Goal: Task Accomplishment & Management: Use online tool/utility

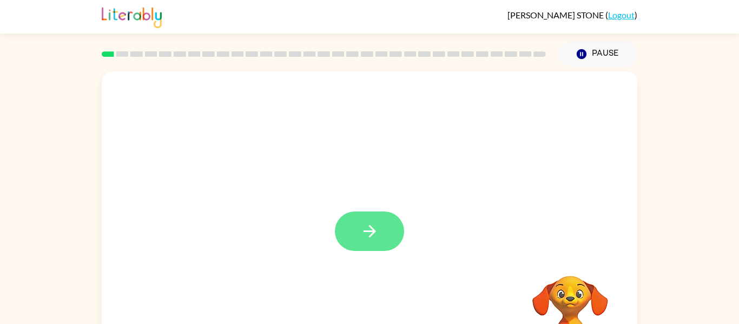
click at [381, 224] on button "button" at bounding box center [369, 232] width 69 height 40
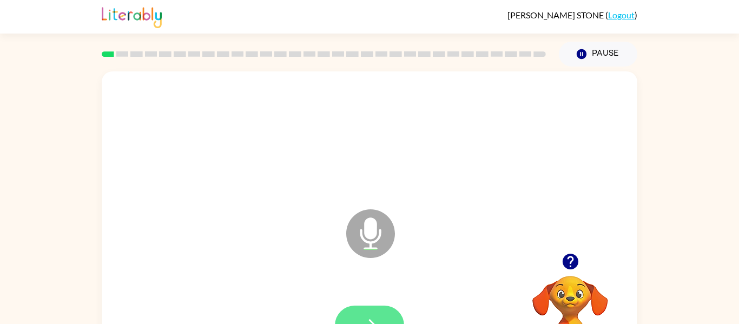
click at [381, 309] on button "button" at bounding box center [369, 326] width 69 height 40
click at [375, 307] on button "button" at bounding box center [369, 326] width 69 height 40
click at [353, 314] on button "button" at bounding box center [369, 326] width 69 height 40
click at [372, 317] on icon "button" at bounding box center [370, 325] width 19 height 19
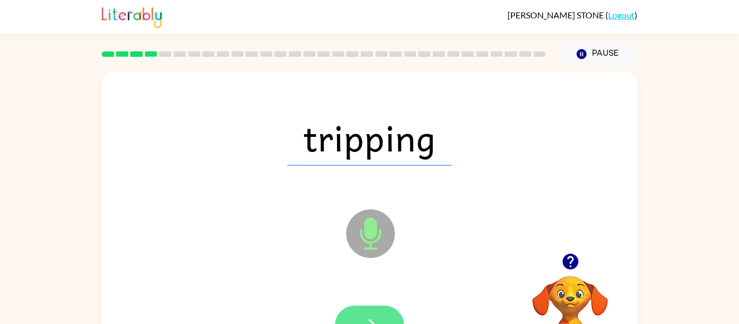
click at [362, 310] on button "button" at bounding box center [369, 326] width 69 height 40
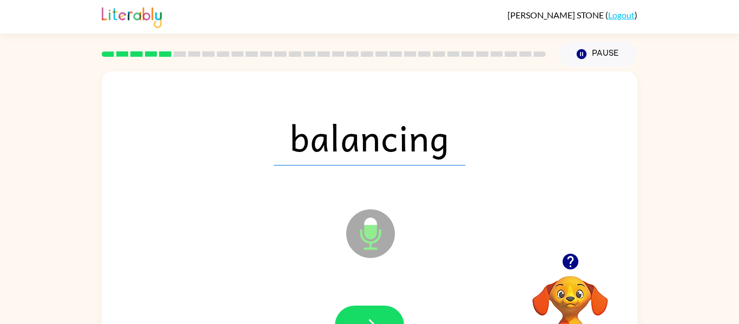
click at [362, 310] on button "button" at bounding box center [369, 326] width 69 height 40
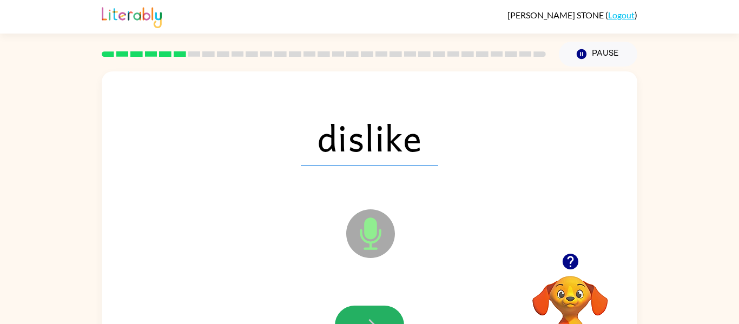
click at [362, 310] on button "button" at bounding box center [369, 326] width 69 height 40
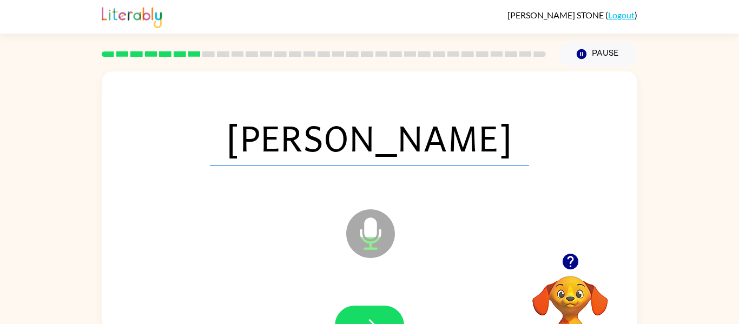
click at [362, 310] on button "button" at bounding box center [369, 326] width 69 height 40
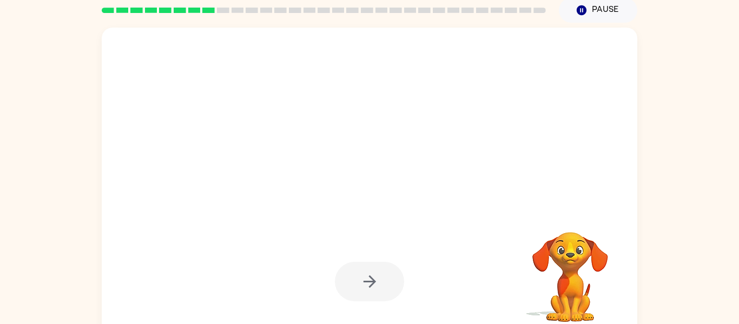
scroll to position [56, 0]
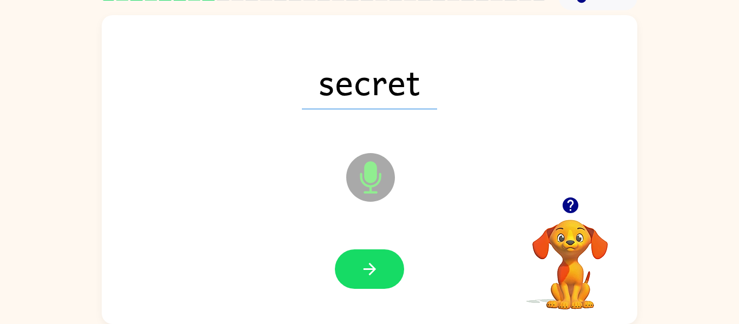
click at [362, 310] on div at bounding box center [370, 269] width 514 height 89
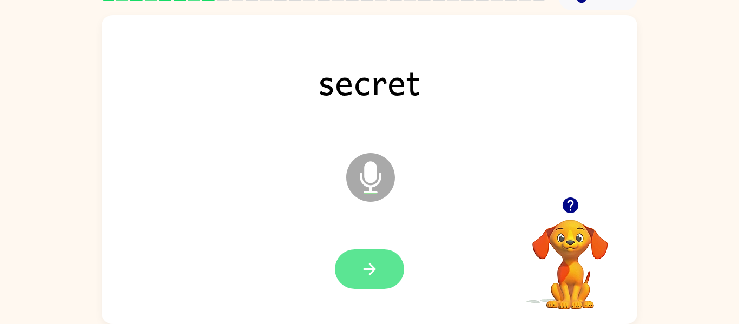
click at [357, 257] on button "button" at bounding box center [369, 270] width 69 height 40
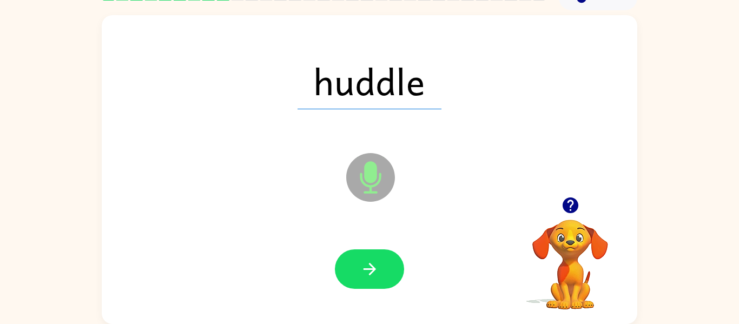
click at [357, 257] on button "button" at bounding box center [369, 270] width 69 height 40
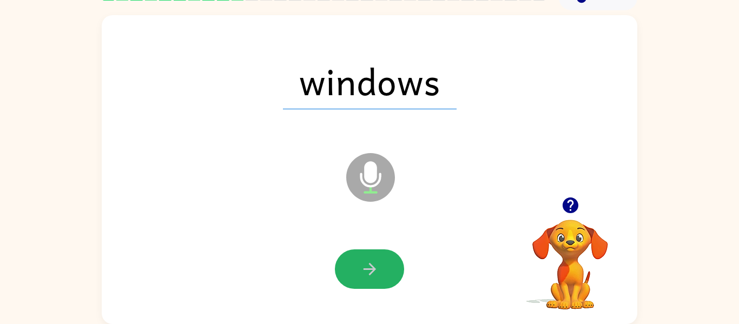
click at [357, 257] on button "button" at bounding box center [369, 270] width 69 height 40
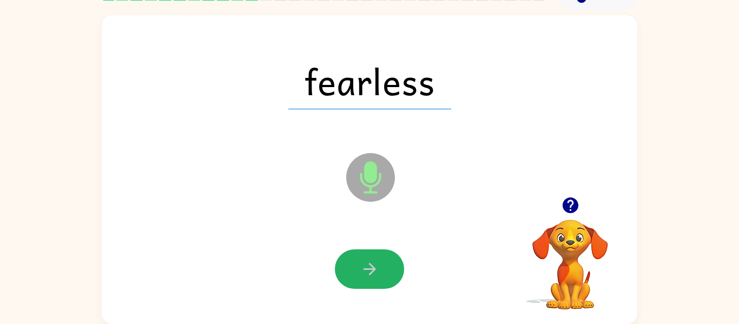
click at [357, 257] on button "button" at bounding box center [369, 270] width 69 height 40
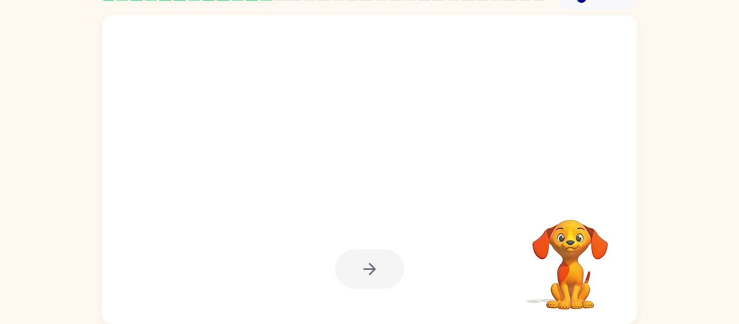
click at [358, 279] on div at bounding box center [369, 270] width 69 height 40
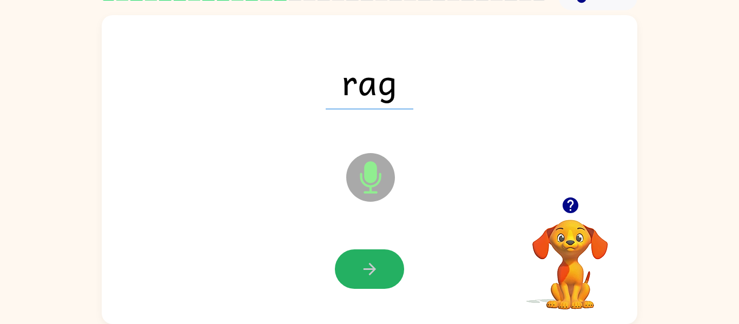
click at [371, 273] on icon "button" at bounding box center [369, 269] width 12 height 12
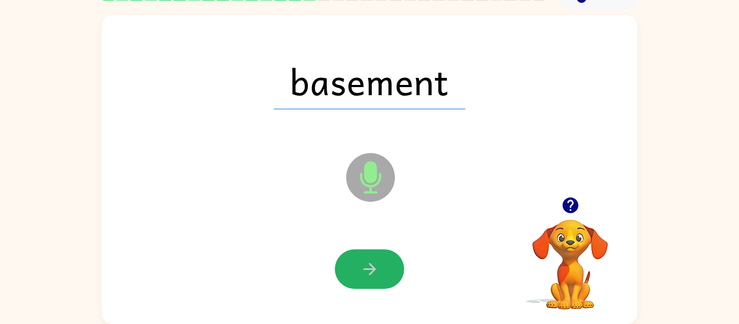
click at [371, 273] on icon "button" at bounding box center [369, 269] width 12 height 12
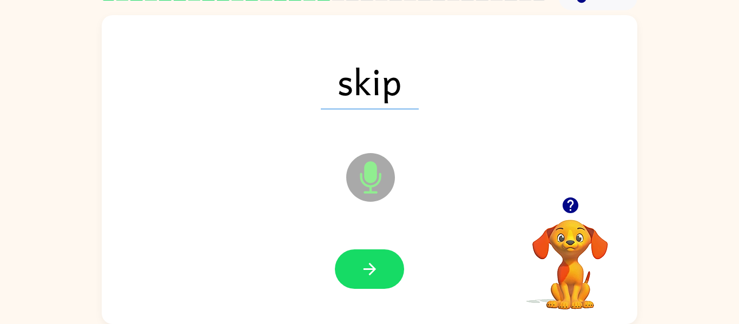
click at [371, 273] on icon "button" at bounding box center [369, 269] width 12 height 12
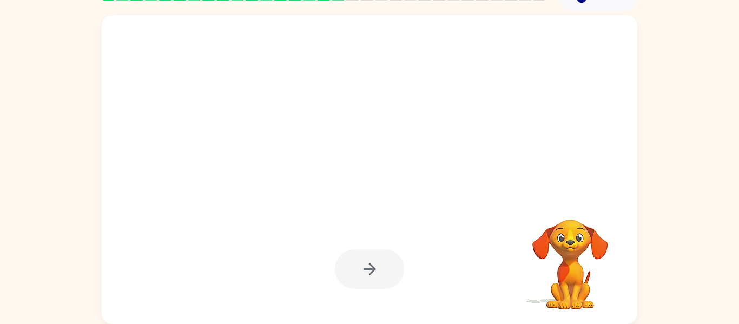
click at [371, 273] on div at bounding box center [369, 270] width 69 height 40
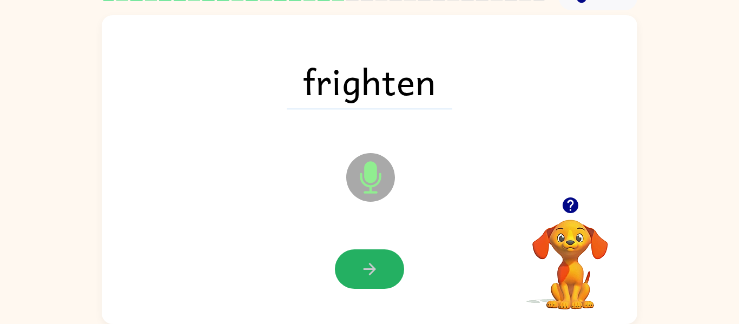
click at [352, 278] on button "button" at bounding box center [369, 270] width 69 height 40
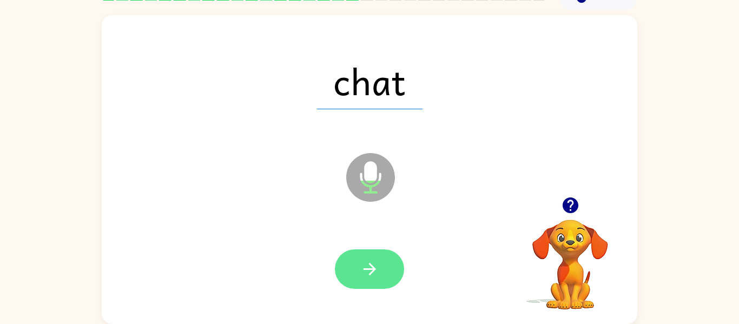
click at [376, 276] on icon "button" at bounding box center [370, 269] width 19 height 19
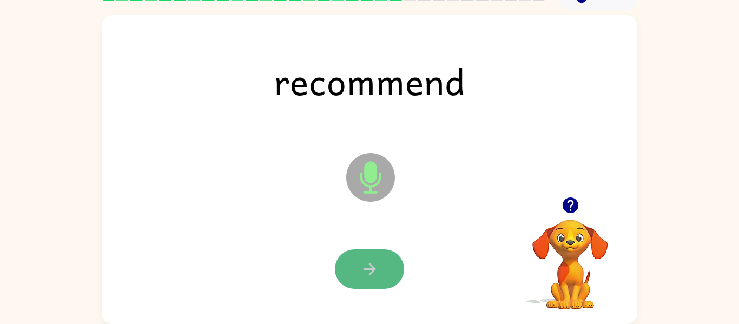
click at [377, 276] on icon "button" at bounding box center [370, 269] width 19 height 19
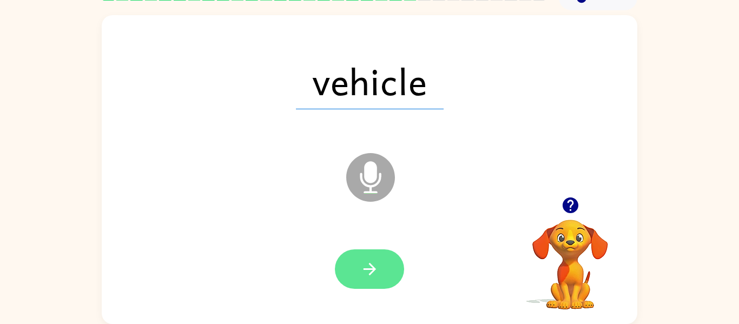
scroll to position [52, 0]
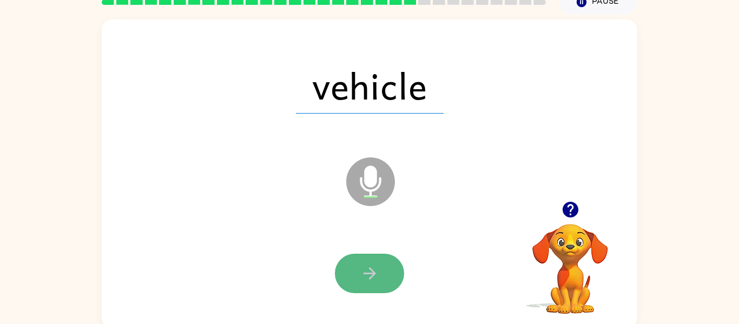
click at [376, 264] on icon "button" at bounding box center [370, 273] width 19 height 19
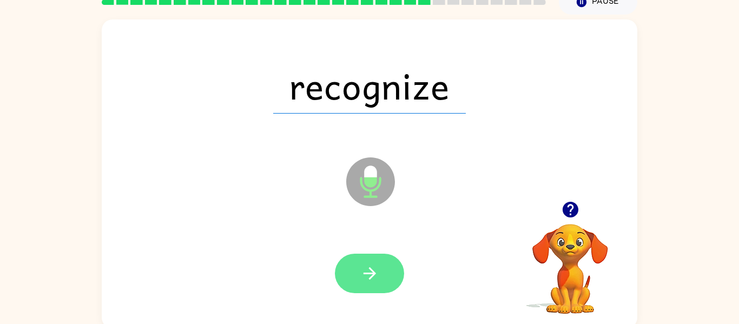
click at [375, 263] on button "button" at bounding box center [369, 274] width 69 height 40
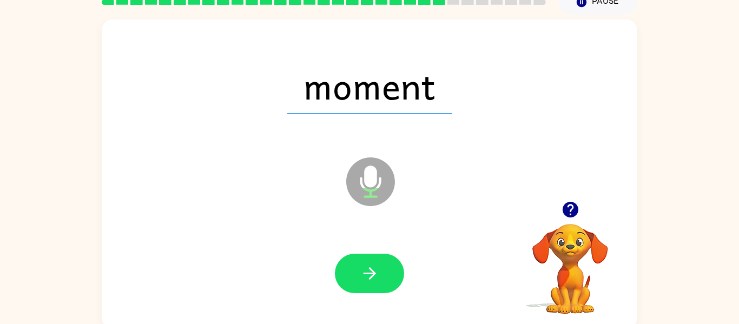
click at [697, 172] on div "moment Microphone The Microphone is here when it is your turn to talk Your brow…" at bounding box center [369, 172] width 739 height 314
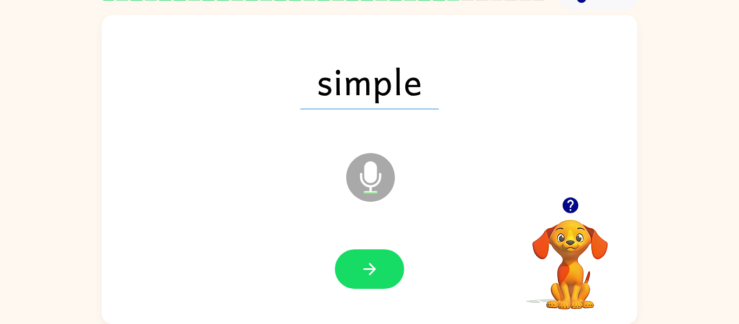
scroll to position [56, 0]
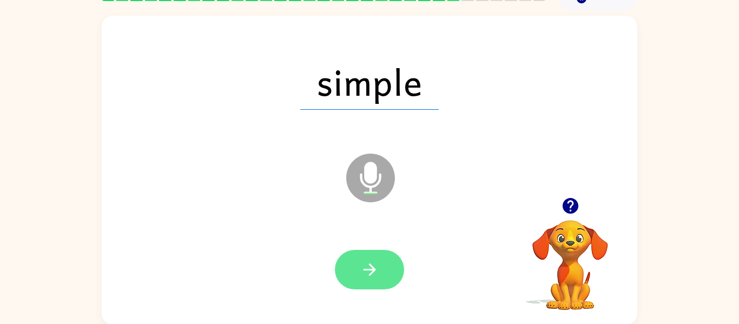
click at [374, 272] on icon "button" at bounding box center [369, 270] width 12 height 12
click at [364, 261] on icon "button" at bounding box center [370, 269] width 19 height 19
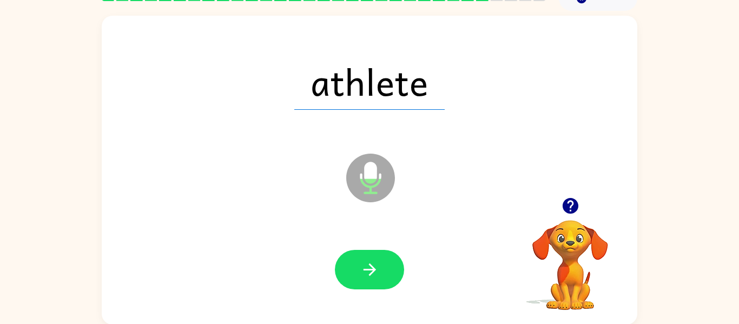
scroll to position [56, 0]
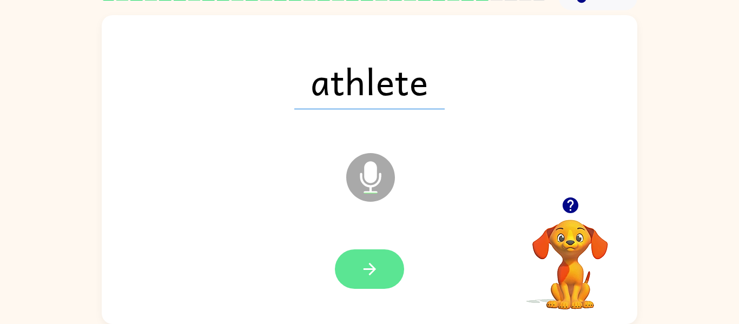
click at [372, 285] on button "button" at bounding box center [369, 270] width 69 height 40
click at [370, 294] on div at bounding box center [370, 269] width 514 height 89
click at [400, 275] on button "button" at bounding box center [369, 270] width 69 height 40
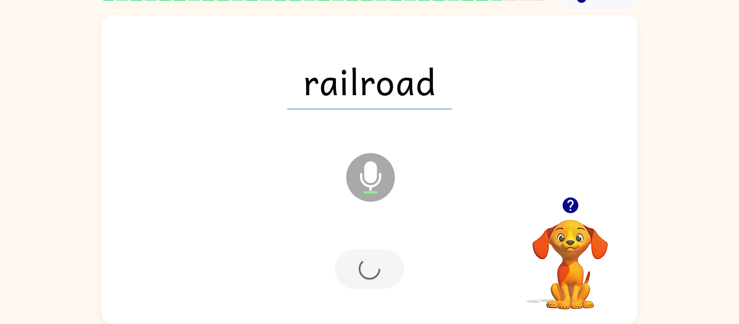
click at [375, 274] on div at bounding box center [369, 270] width 69 height 40
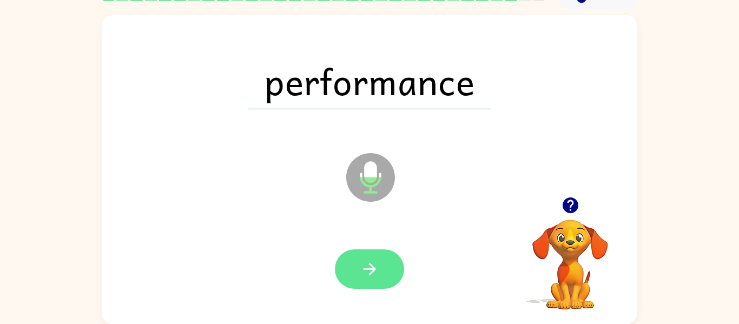
click at [384, 267] on button "button" at bounding box center [369, 270] width 69 height 40
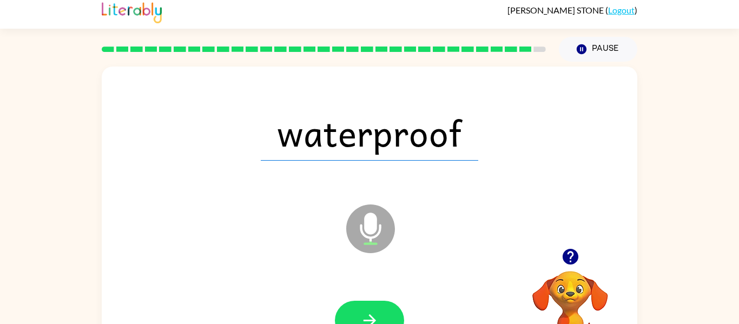
scroll to position [8, 0]
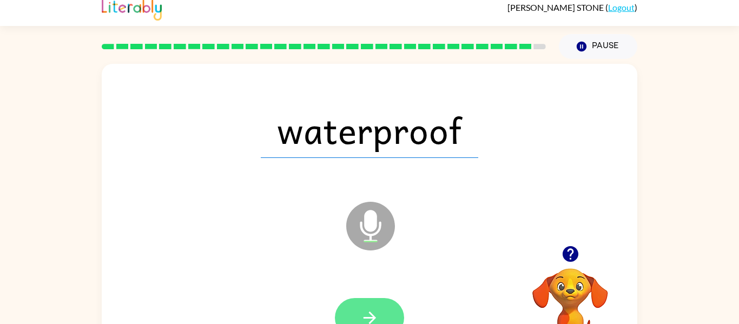
click at [378, 305] on button "button" at bounding box center [369, 318] width 69 height 40
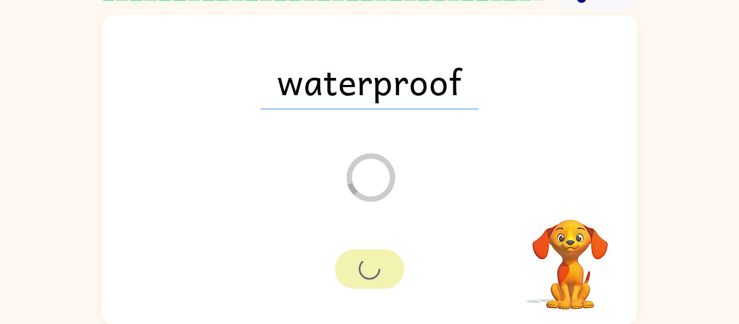
scroll to position [37, 0]
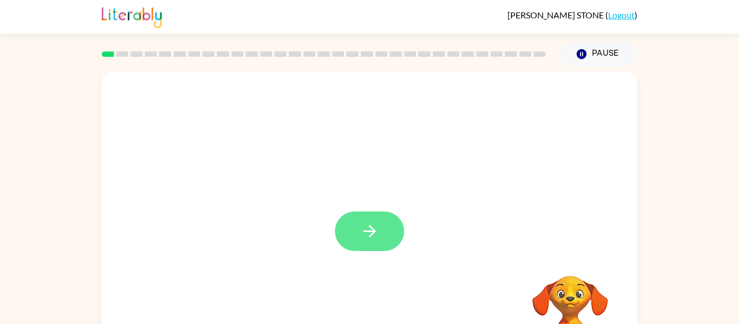
click at [367, 216] on button "button" at bounding box center [369, 232] width 69 height 40
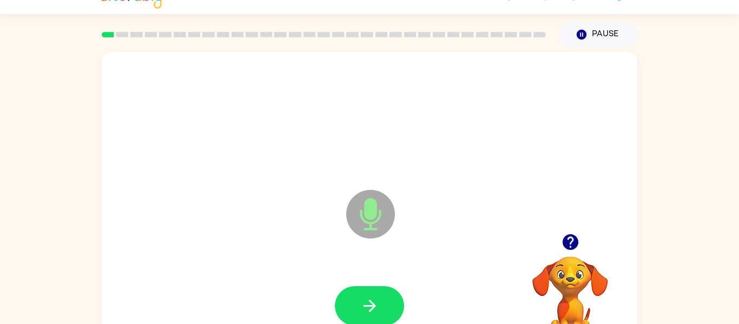
scroll to position [22, 0]
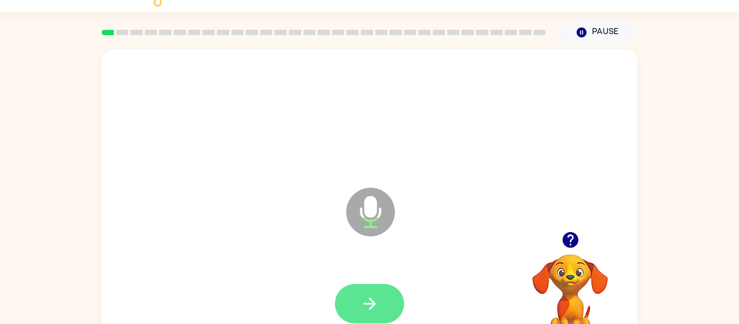
click at [382, 314] on button "button" at bounding box center [369, 304] width 69 height 40
click at [362, 312] on icon "button" at bounding box center [370, 303] width 19 height 19
click at [384, 307] on button "button" at bounding box center [369, 304] width 69 height 40
click at [353, 317] on button "button" at bounding box center [369, 304] width 69 height 40
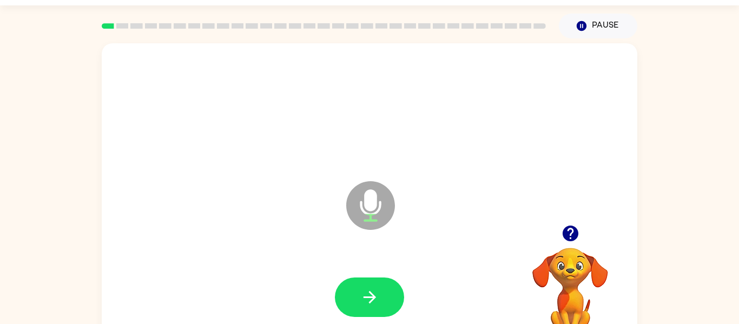
scroll to position [29, 0]
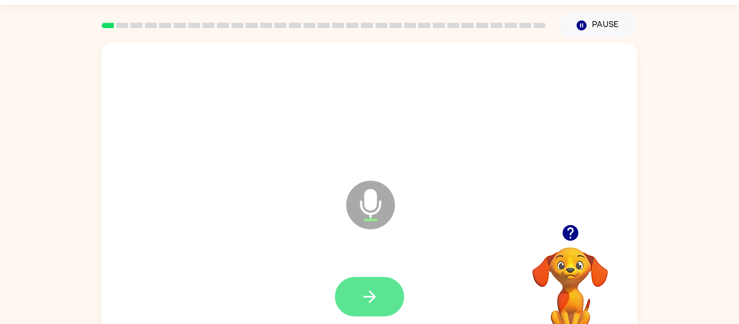
click at [379, 291] on button "button" at bounding box center [369, 297] width 69 height 40
click at [385, 301] on button "button" at bounding box center [369, 297] width 69 height 40
click at [376, 288] on icon "button" at bounding box center [370, 296] width 19 height 19
click at [387, 285] on button "button" at bounding box center [369, 297] width 69 height 40
click at [356, 303] on button "button" at bounding box center [369, 297] width 69 height 40
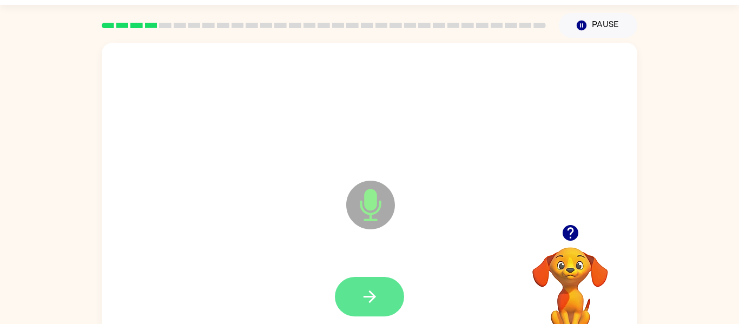
click at [374, 286] on button "button" at bounding box center [369, 297] width 69 height 40
click at [366, 289] on icon "button" at bounding box center [370, 296] width 19 height 19
click at [371, 291] on icon "button" at bounding box center [370, 296] width 19 height 19
click at [377, 307] on button "button" at bounding box center [369, 297] width 69 height 40
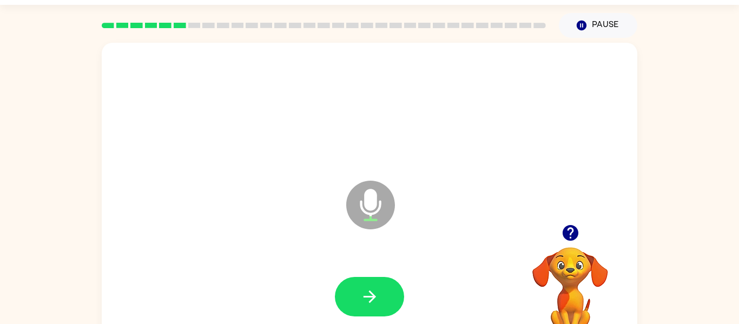
click at [193, 73] on div at bounding box center [370, 108] width 514 height 89
click at [368, 285] on button "button" at bounding box center [369, 297] width 69 height 40
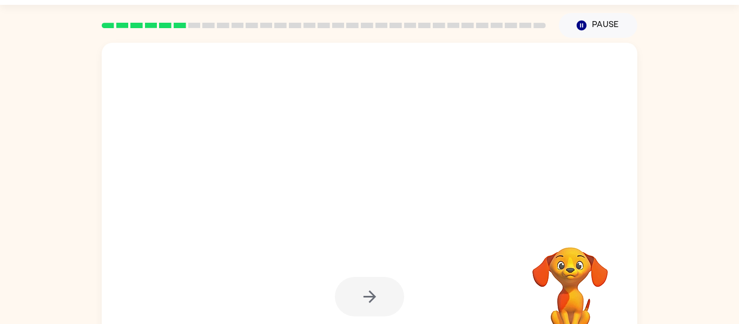
click at [381, 290] on div at bounding box center [369, 297] width 69 height 40
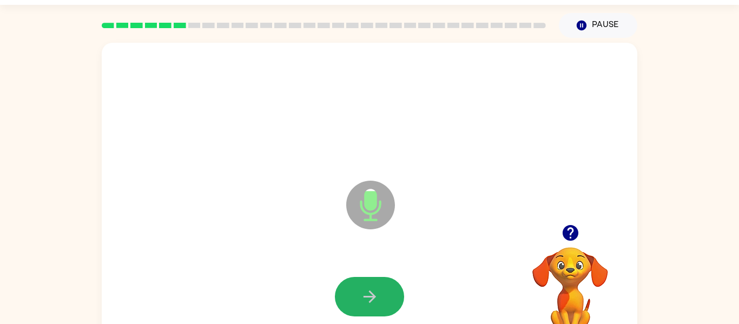
click at [381, 290] on button "button" at bounding box center [369, 297] width 69 height 40
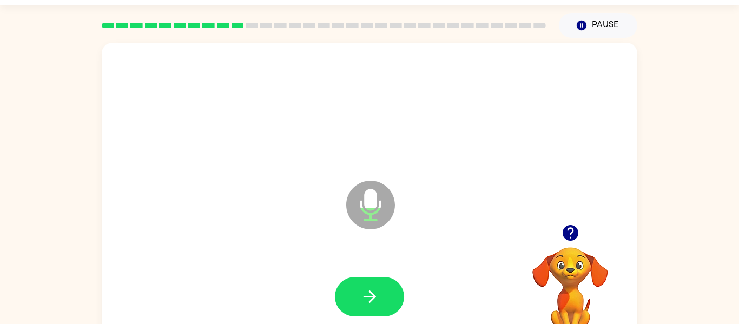
click at [381, 290] on button "button" at bounding box center [369, 297] width 69 height 40
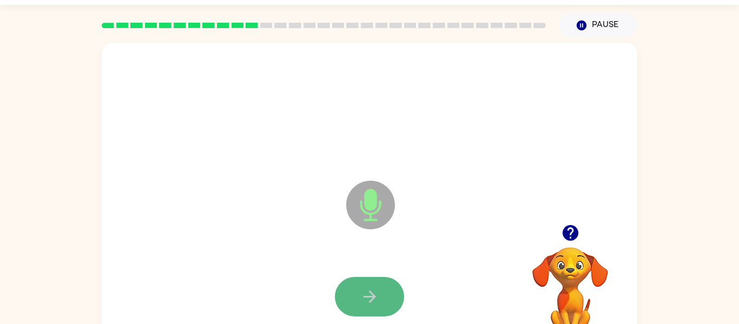
click at [381, 290] on button "button" at bounding box center [369, 297] width 69 height 40
click at [580, 221] on div at bounding box center [570, 233] width 108 height 28
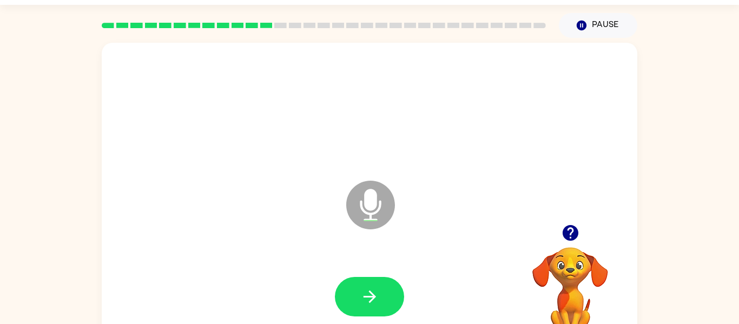
click at [575, 232] on icon "button" at bounding box center [570, 233] width 16 height 16
click at [381, 290] on button "button" at bounding box center [369, 297] width 69 height 40
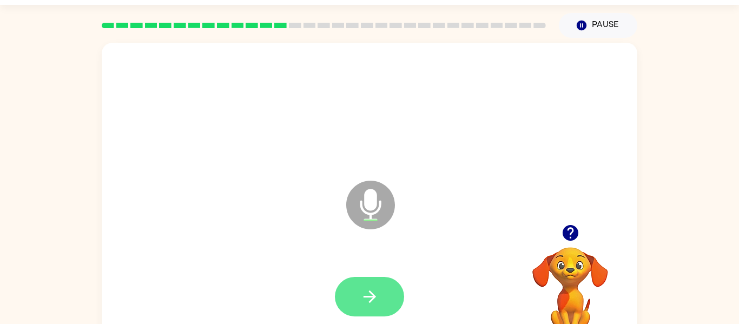
click at [379, 297] on button "button" at bounding box center [369, 297] width 69 height 40
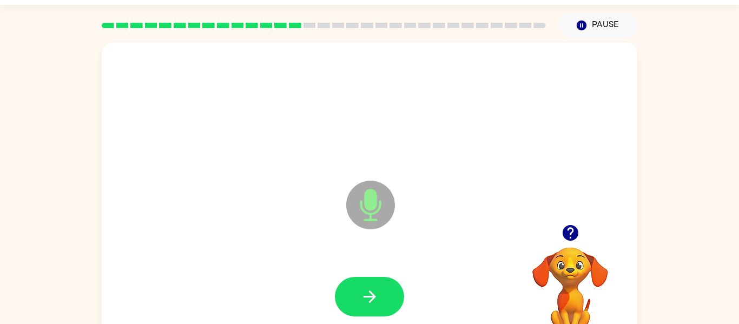
click at [379, 297] on button "button" at bounding box center [369, 297] width 69 height 40
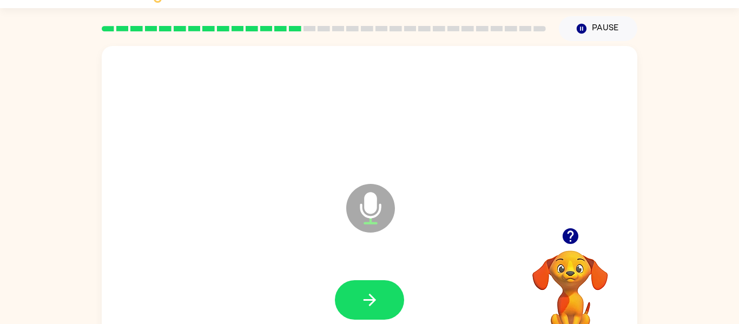
scroll to position [23, 0]
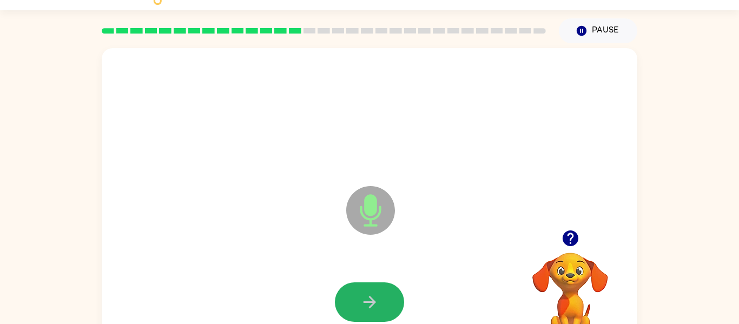
click at [379, 297] on button "button" at bounding box center [369, 303] width 69 height 40
click at [380, 298] on button "button" at bounding box center [369, 303] width 69 height 40
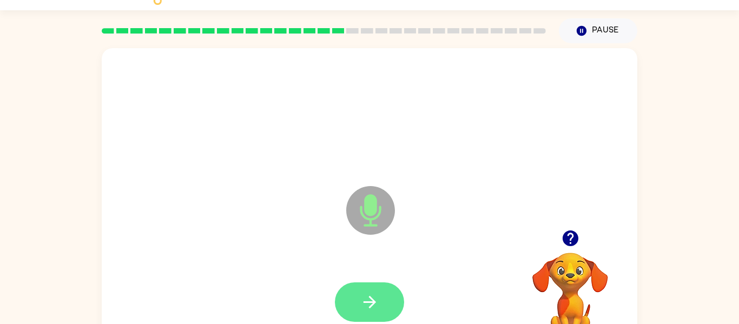
click at [381, 299] on button "button" at bounding box center [369, 303] width 69 height 40
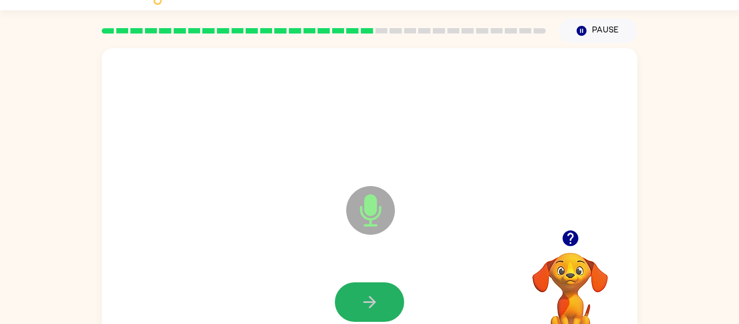
click at [381, 299] on button "button" at bounding box center [369, 303] width 69 height 40
click at [571, 231] on icon "button" at bounding box center [570, 238] width 19 height 19
click at [381, 299] on button "button" at bounding box center [369, 303] width 69 height 40
click at [380, 302] on button "button" at bounding box center [369, 303] width 69 height 40
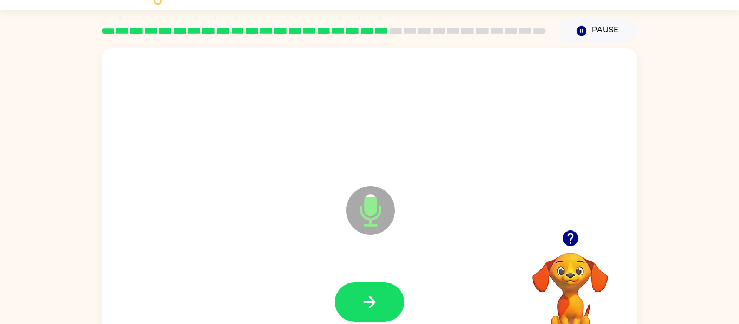
click at [380, 302] on button "button" at bounding box center [369, 303] width 69 height 40
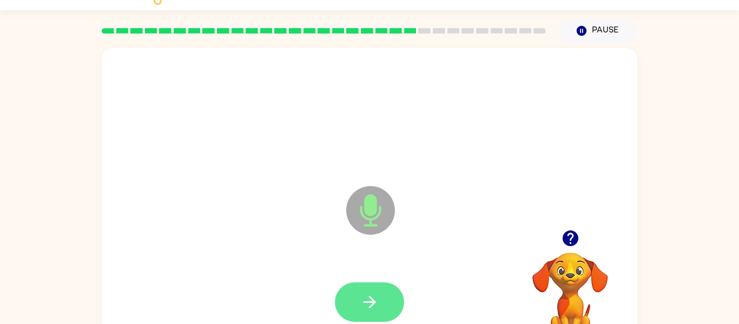
click at [381, 300] on button "button" at bounding box center [369, 303] width 69 height 40
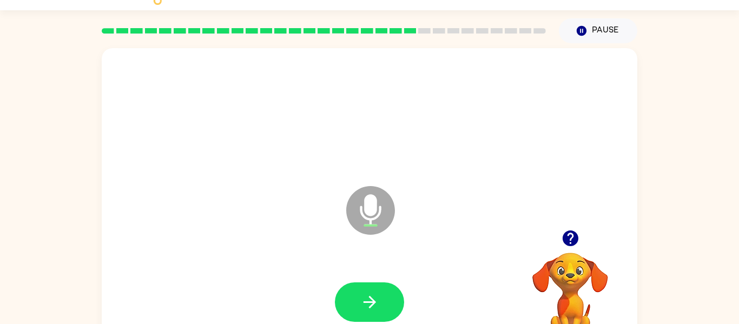
click at [559, 238] on button "button" at bounding box center [571, 239] width 28 height 28
click at [564, 238] on video "Your browser must support playing .mp4 files to use Literably. Please try using…" at bounding box center [570, 290] width 108 height 108
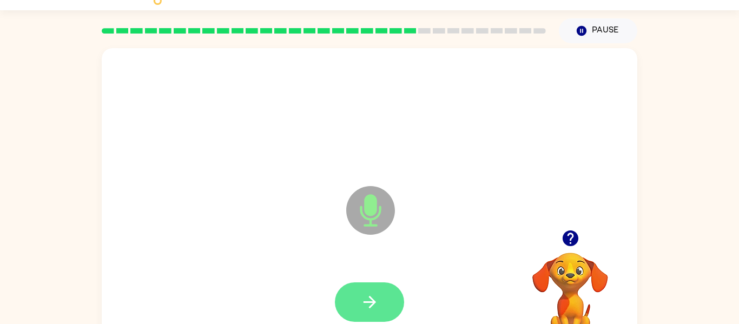
click at [380, 302] on button "button" at bounding box center [369, 303] width 69 height 40
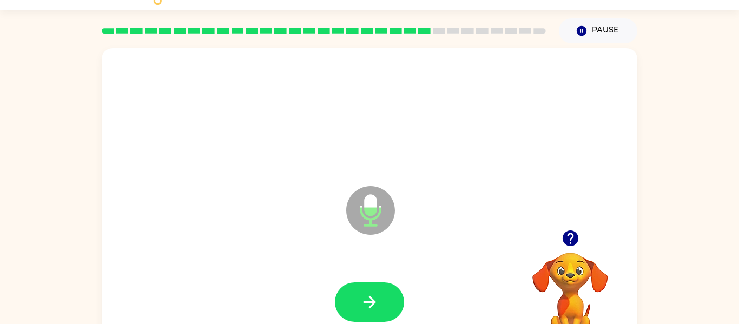
click at [380, 302] on button "button" at bounding box center [369, 303] width 69 height 40
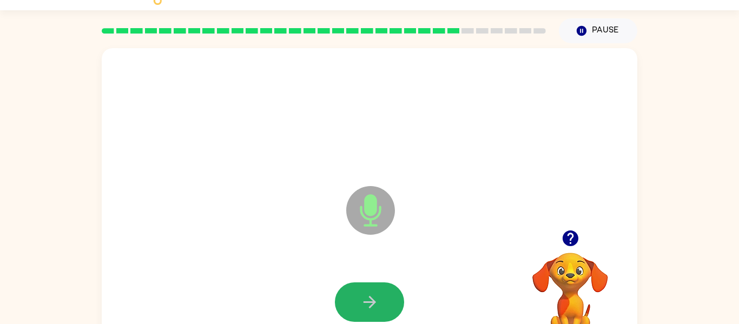
click at [380, 302] on button "button" at bounding box center [369, 303] width 69 height 40
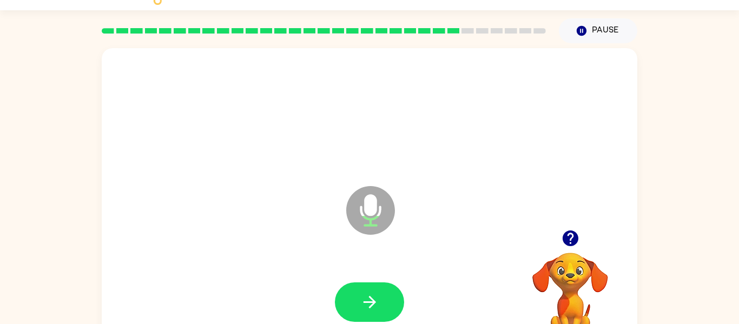
click at [574, 237] on icon "button" at bounding box center [570, 239] width 16 height 16
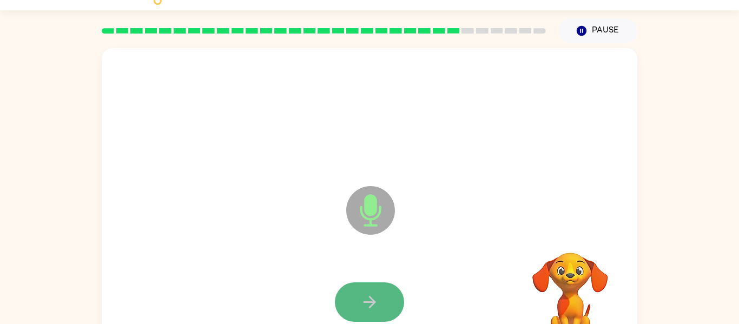
click at [361, 292] on button "button" at bounding box center [369, 303] width 69 height 40
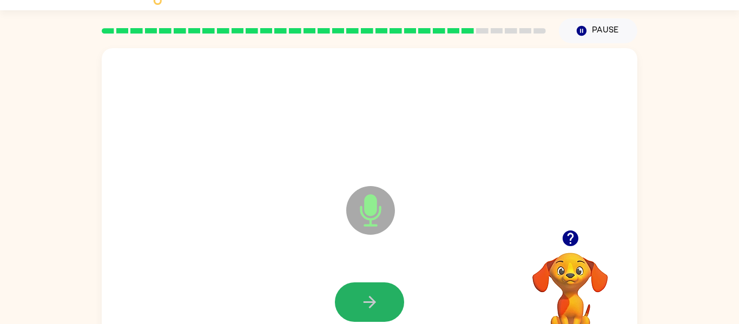
click at [361, 292] on button "button" at bounding box center [369, 303] width 69 height 40
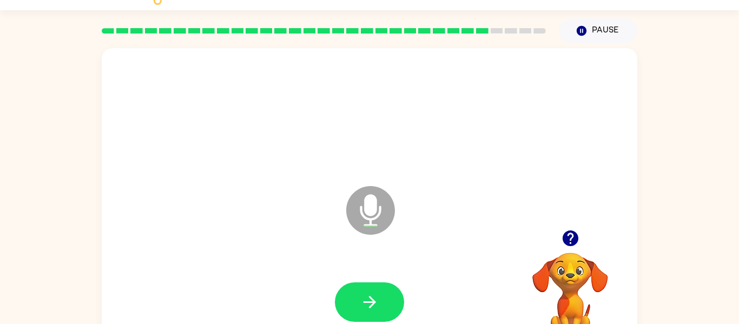
click at [361, 292] on button "button" at bounding box center [369, 303] width 69 height 40
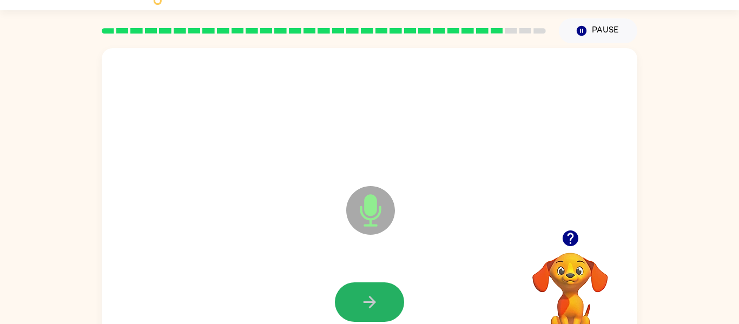
click at [361, 292] on button "button" at bounding box center [369, 303] width 69 height 40
click at [360, 288] on button "button" at bounding box center [369, 303] width 69 height 40
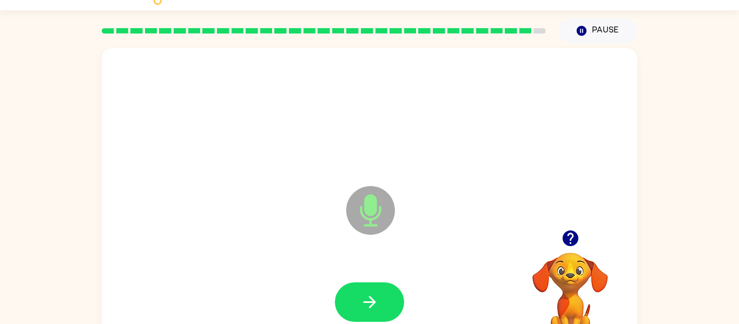
click at [360, 288] on button "button" at bounding box center [369, 303] width 69 height 40
